Goal: Task Accomplishment & Management: Manage account settings

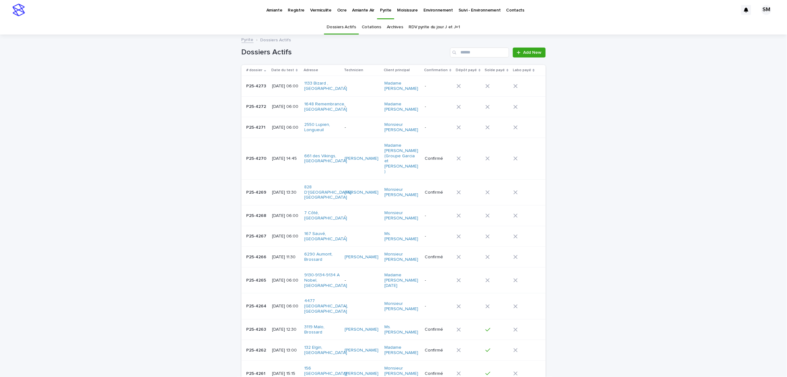
click at [246, 92] on td "P25-4273 P25-4273" at bounding box center [255, 86] width 28 height 21
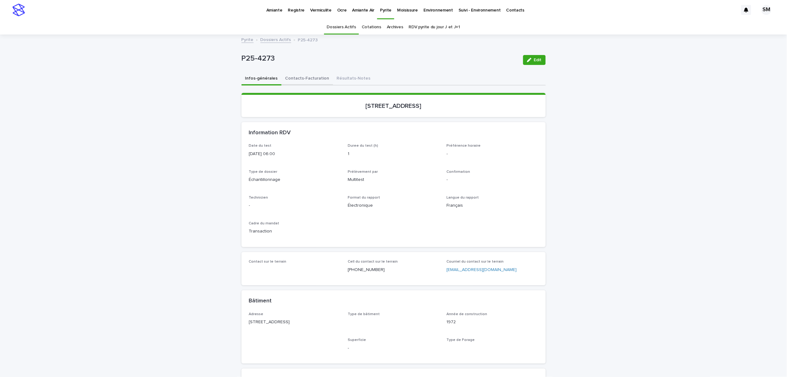
click at [293, 79] on button "Contacts-Facturation" at bounding box center [308, 78] width 52 height 13
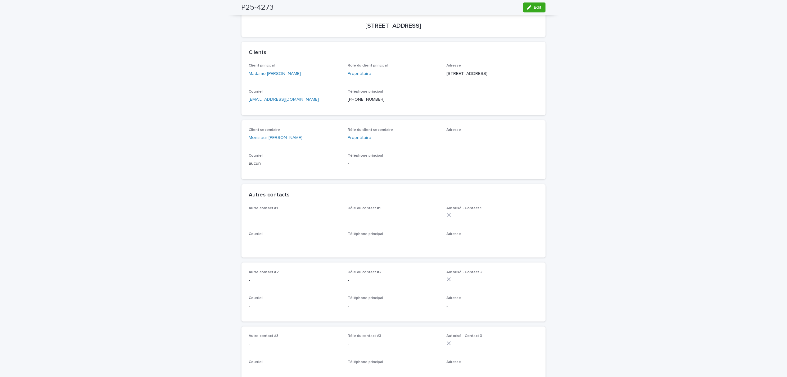
scroll to position [41, 0]
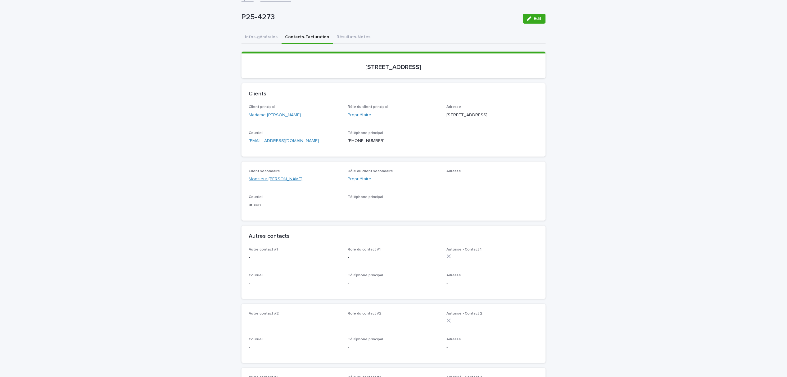
click at [260, 182] on link "Monsieur Patric Francoucoeur" at bounding box center [276, 179] width 54 height 7
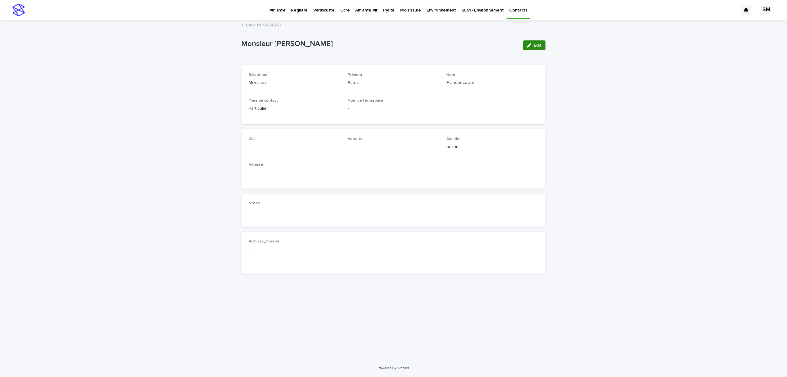
click at [533, 47] on button "Edit" at bounding box center [534, 45] width 23 height 10
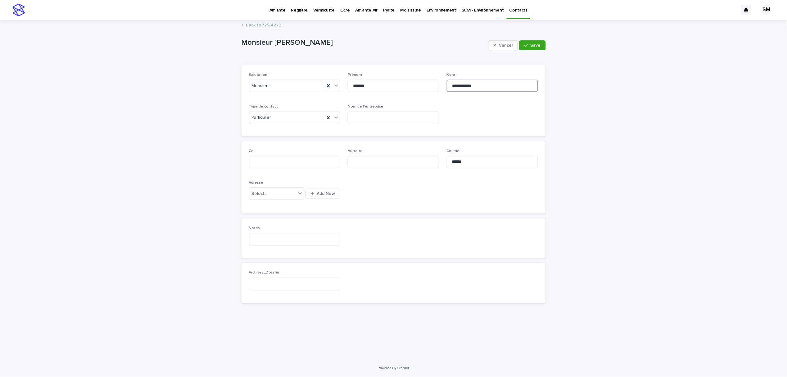
click at [487, 85] on input "**********" at bounding box center [493, 85] width 92 height 12
type input "*********"
click at [521, 43] on button "Save" at bounding box center [532, 45] width 26 height 10
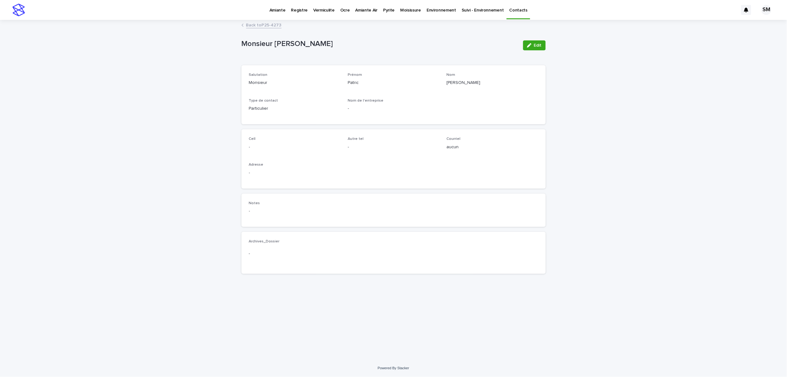
click at [258, 22] on link "Back to P25-4273" at bounding box center [263, 24] width 35 height 7
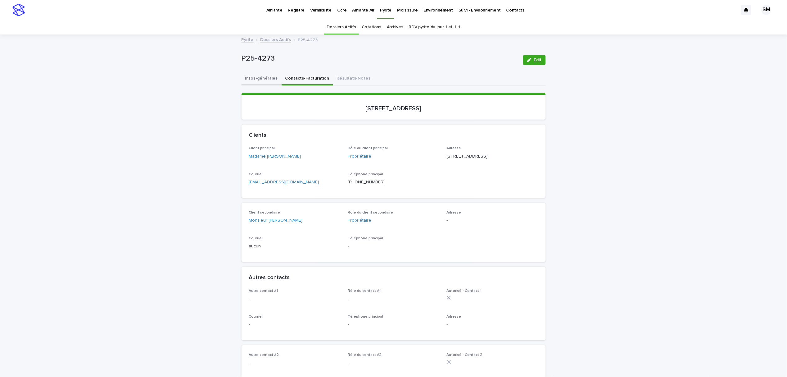
drag, startPoint x: 244, startPoint y: 73, endPoint x: 258, endPoint y: 81, distance: 16.4
click at [244, 73] on button "Infos-générales" at bounding box center [261, 78] width 40 height 13
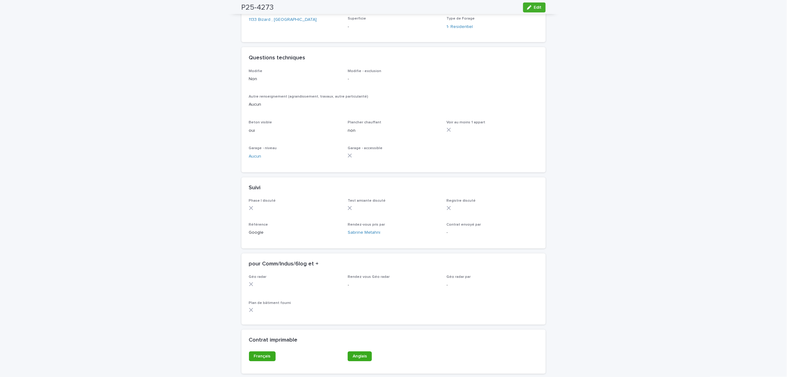
scroll to position [377, 0]
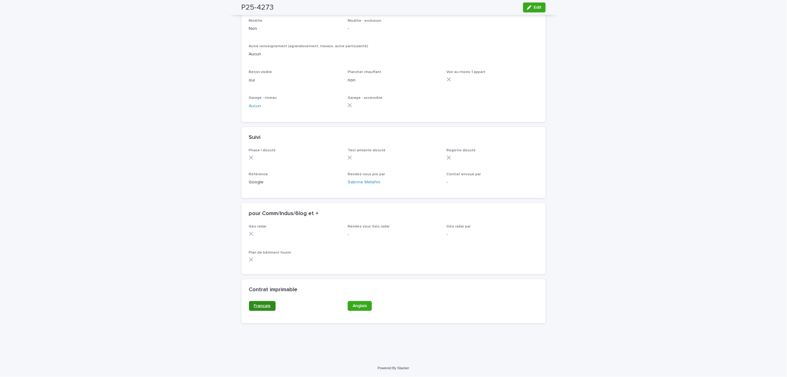
click at [259, 304] on span "Français" at bounding box center [262, 306] width 17 height 4
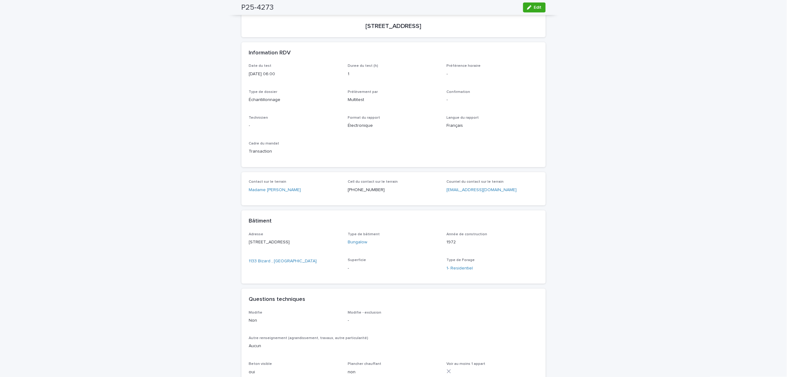
scroll to position [0, 0]
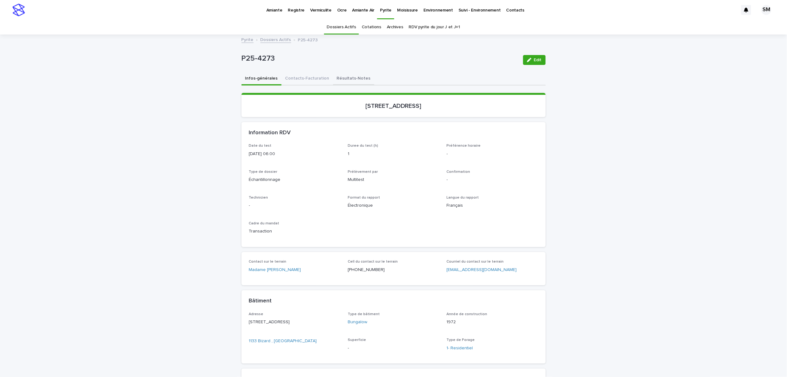
click at [337, 75] on button "Résultats-Notes" at bounding box center [353, 78] width 41 height 13
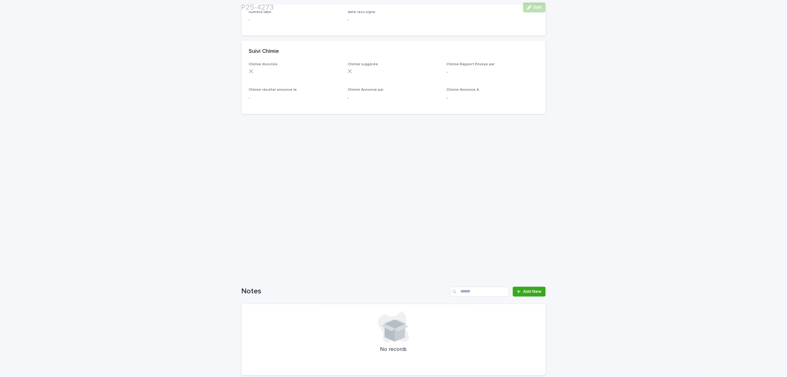
scroll to position [382, 0]
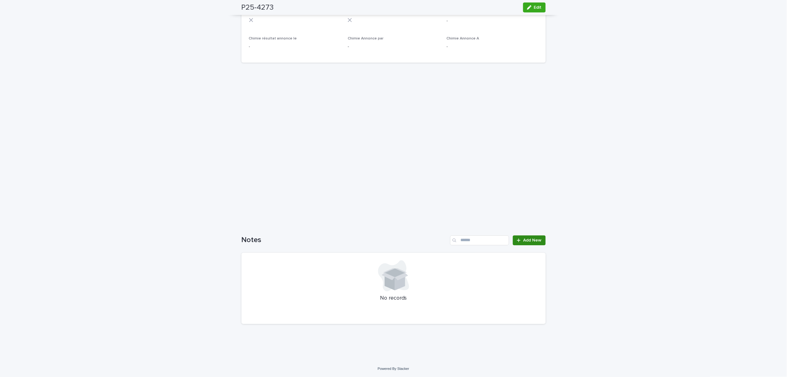
click at [530, 241] on span "Add New" at bounding box center [532, 240] width 18 height 4
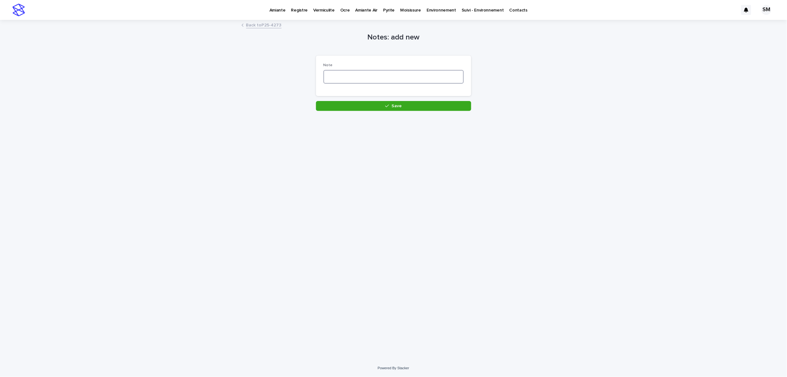
click at [344, 77] on textarea at bounding box center [393, 77] width 140 height 14
type textarea "**********"
click at [392, 107] on span "Save" at bounding box center [396, 106] width 10 height 4
